Goal: Task Accomplishment & Management: Manage account settings

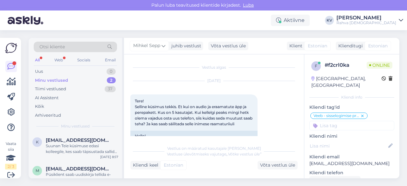
scroll to position [82, 0]
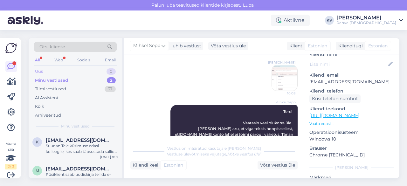
click at [58, 70] on div "Uus 0" at bounding box center [75, 71] width 83 height 9
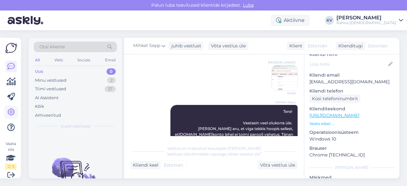
click at [12, 107] on link at bounding box center [10, 111] width 11 height 11
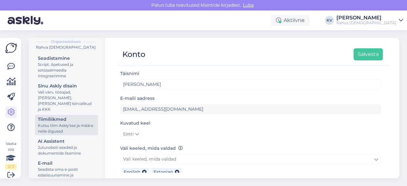
scroll to position [95, 0]
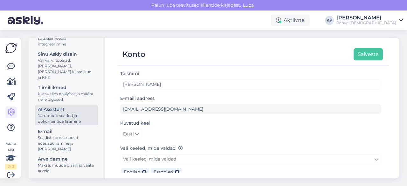
click at [56, 120] on div "Juturoboti seaded ja dokumentide lisamine" at bounding box center [66, 118] width 57 height 11
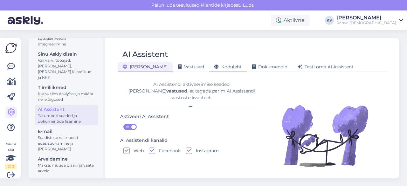
click at [214, 66] on span "Koduleht" at bounding box center [227, 67] width 27 height 6
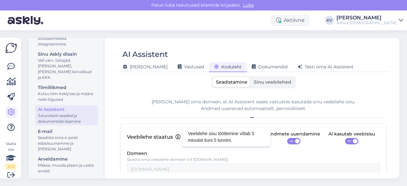
click at [176, 137] on icon at bounding box center [177, 136] width 5 height 5
click at [276, 85] on label "Sinu veebilehed" at bounding box center [272, 82] width 44 height 10
click at [250, 77] on input "Sinu veebilehed" at bounding box center [250, 77] width 0 height 0
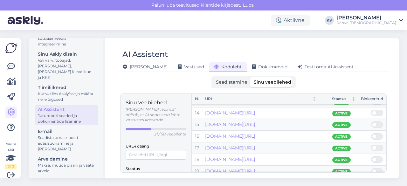
scroll to position [174, 0]
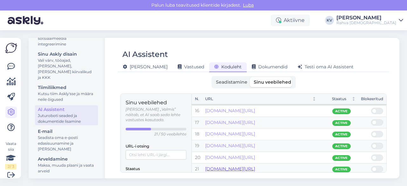
click at [255, 167] on link "[DOMAIN_NAME][URL]" at bounding box center [230, 169] width 50 height 6
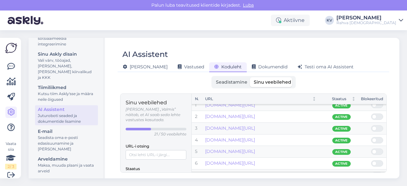
scroll to position [0, 0]
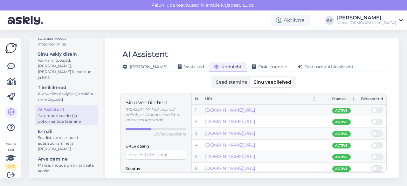
click at [243, 80] on span "Seadistamine" at bounding box center [231, 82] width 31 height 6
click at [213, 77] on input "Seadistamine" at bounding box center [213, 77] width 0 height 0
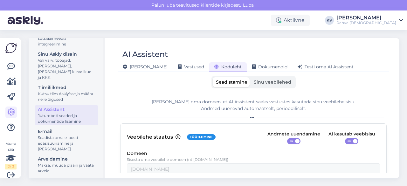
click at [266, 84] on span "Sinu veebilehed" at bounding box center [273, 82] width 38 height 6
click at [250, 77] on input "Sinu veebilehed" at bounding box center [250, 77] width 0 height 0
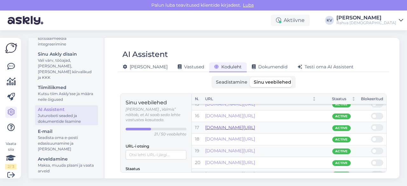
scroll to position [174, 0]
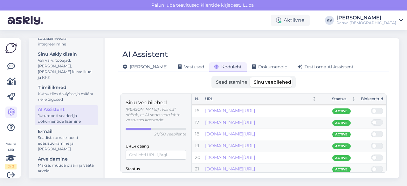
click at [313, 98] on icon "Not sorted" at bounding box center [314, 99] width 4 height 4
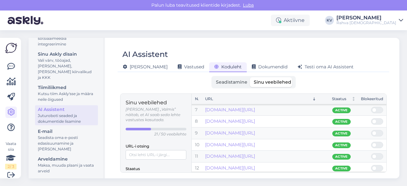
click at [315, 98] on icon "Sorted descending" at bounding box center [314, 99] width 4 height 4
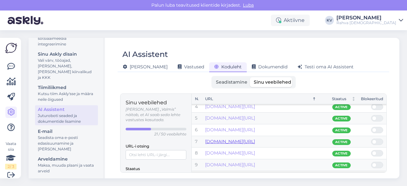
click at [255, 139] on link "[DOMAIN_NAME][URL]" at bounding box center [230, 142] width 50 height 6
click at [7, 69] on link at bounding box center [10, 66] width 11 height 11
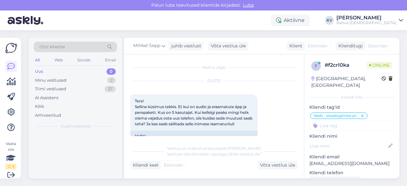
scroll to position [1176, 0]
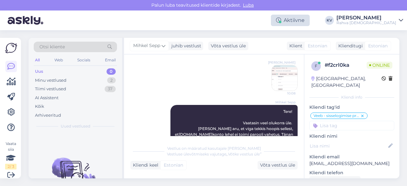
click at [308, 17] on div "Aktiivne" at bounding box center [290, 20] width 39 height 11
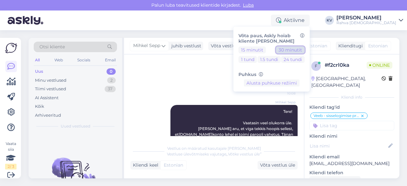
click at [304, 52] on button "30 minutit" at bounding box center [290, 49] width 29 height 7
